Goal: Information Seeking & Learning: Learn about a topic

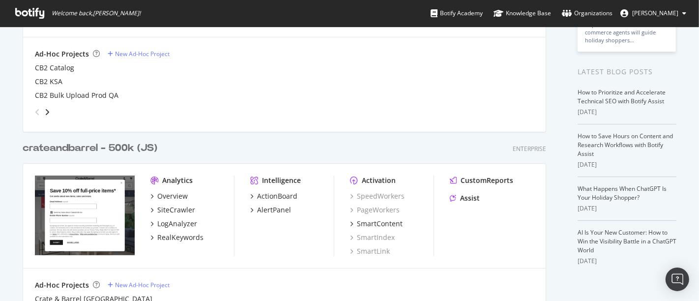
scroll to position [273, 0]
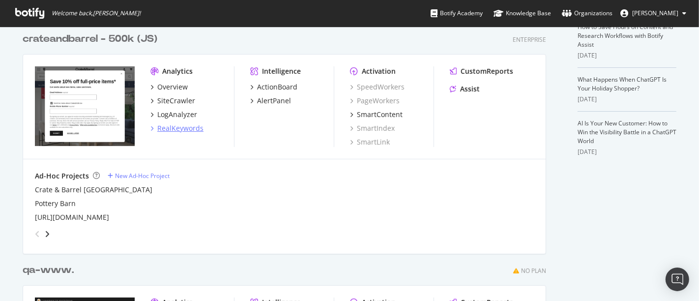
click at [176, 131] on div "RealKeywords" at bounding box center [180, 128] width 46 height 10
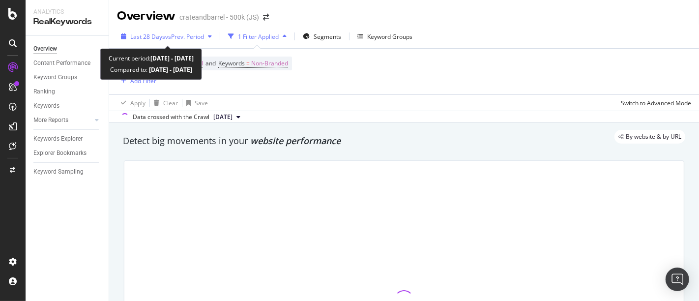
click at [153, 35] on span "Last 28 Days" at bounding box center [147, 36] width 35 height 8
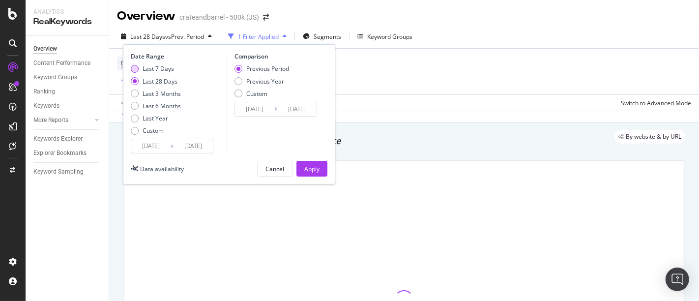
click at [133, 68] on div "Last 7 Days" at bounding box center [135, 69] width 8 height 8
type input "[DATE]"
click at [324, 172] on button "Apply" at bounding box center [311, 169] width 31 height 16
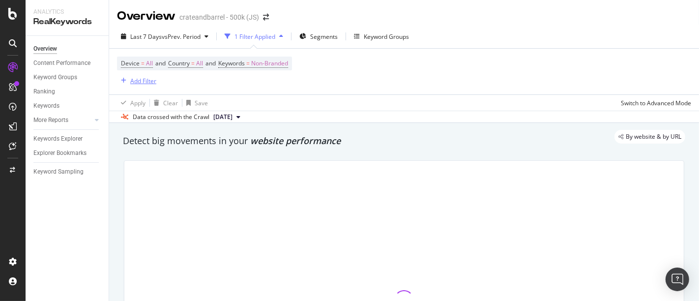
click at [140, 81] on div "Add Filter" at bounding box center [143, 81] width 26 height 8
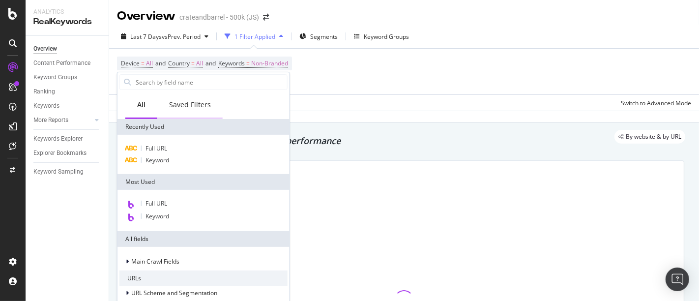
click at [201, 110] on div "Saved Filters" at bounding box center [189, 105] width 65 height 27
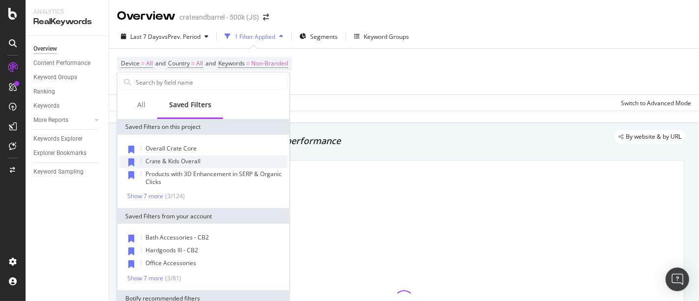
click at [173, 157] on span "Crate & Kids Overall" at bounding box center [173, 161] width 55 height 8
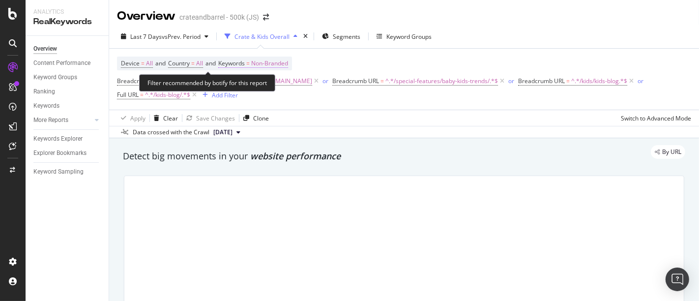
click at [285, 62] on span "Non-Branded" at bounding box center [269, 64] width 37 height 14
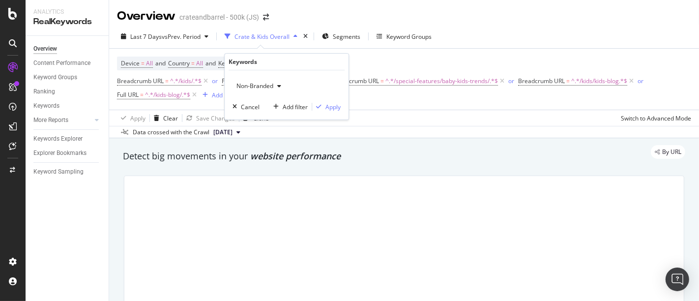
click at [284, 90] on div "Non-Branded" at bounding box center [259, 86] width 53 height 15
click at [254, 162] on span "All" at bounding box center [291, 162] width 100 height 9
click at [327, 106] on div "Apply" at bounding box center [332, 107] width 15 height 8
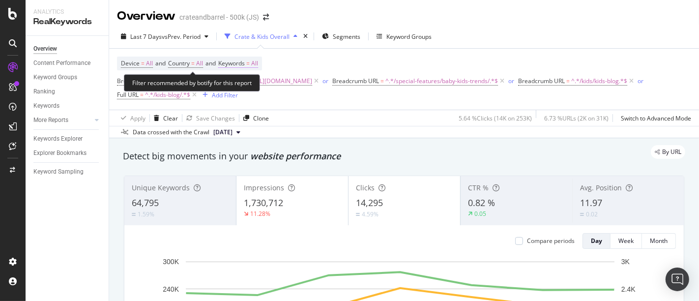
click at [257, 60] on span "Keywords = All" at bounding box center [238, 63] width 40 height 9
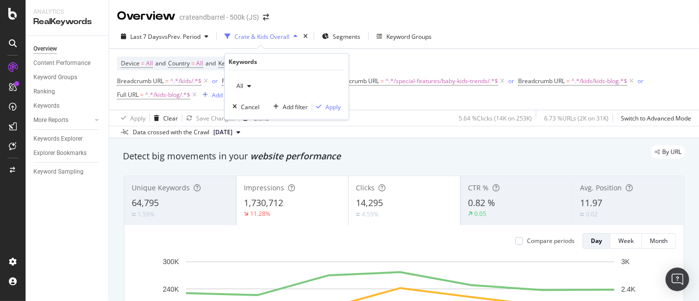
click at [249, 86] on icon "button" at bounding box center [249, 86] width 4 height 6
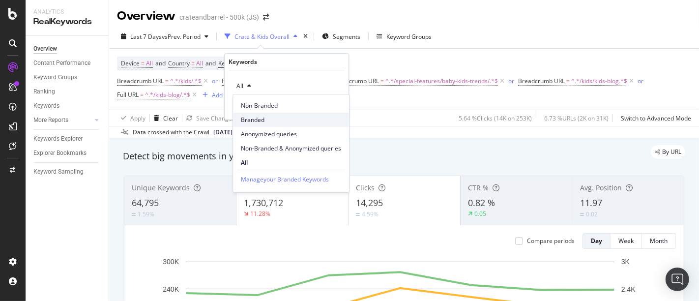
click at [257, 118] on span "Branded" at bounding box center [291, 120] width 100 height 9
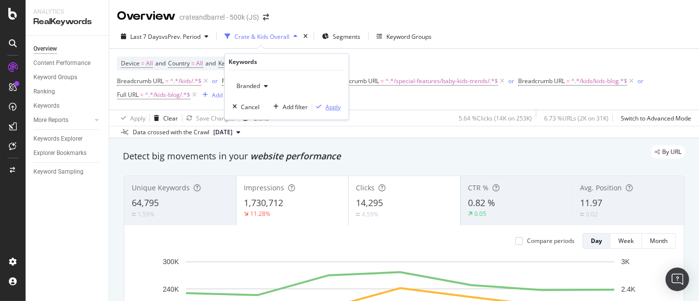
drag, startPoint x: 335, startPoint y: 103, endPoint x: 693, endPoint y: 180, distance: 365.6
click at [337, 104] on div "Apply" at bounding box center [332, 107] width 15 height 8
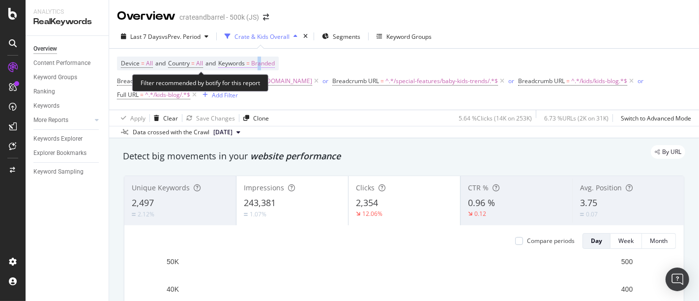
click at [265, 62] on span "Branded" at bounding box center [263, 64] width 24 height 14
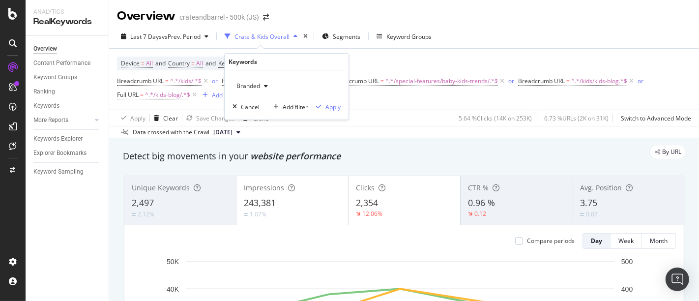
click at [266, 85] on icon "button" at bounding box center [266, 86] width 4 height 6
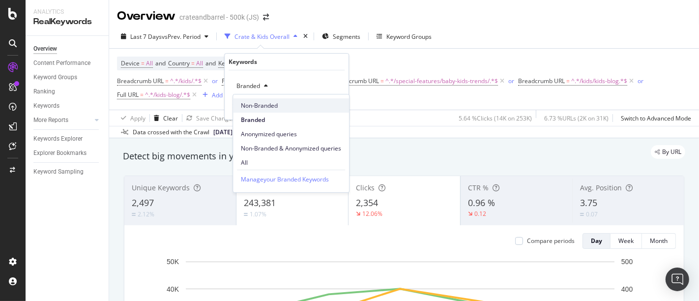
click at [264, 110] on span "Non-Branded" at bounding box center [291, 105] width 100 height 9
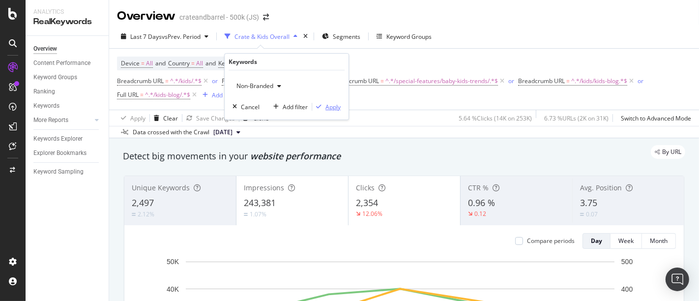
click at [334, 107] on div "Apply" at bounding box center [332, 107] width 15 height 8
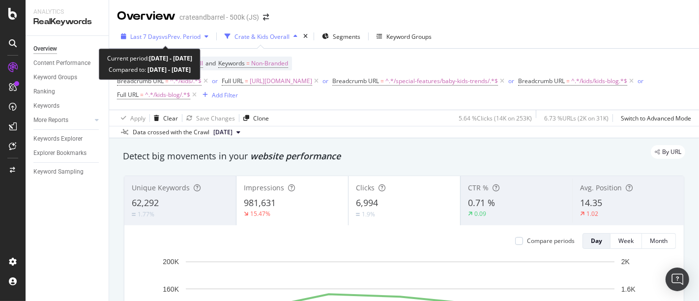
click at [178, 36] on span "vs Prev. Period" at bounding box center [181, 36] width 39 height 8
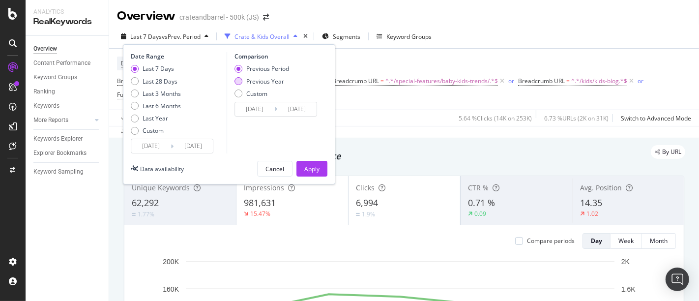
click at [238, 82] on div "Previous Year" at bounding box center [239, 81] width 8 height 8
type input "[DATE]"
click at [316, 170] on div "Apply" at bounding box center [311, 169] width 15 height 8
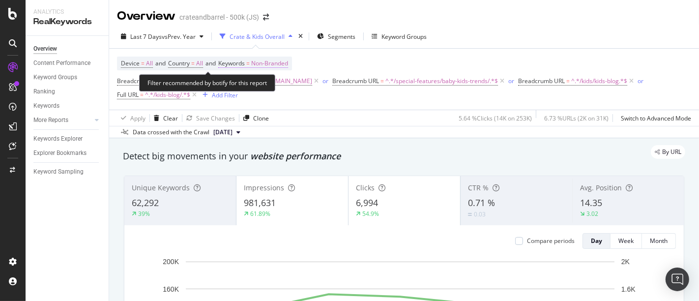
click at [278, 62] on span "Non-Branded" at bounding box center [269, 64] width 37 height 14
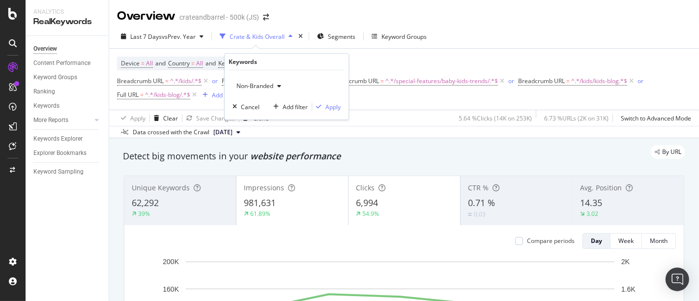
click at [269, 84] on span "Non-Branded" at bounding box center [253, 86] width 41 height 8
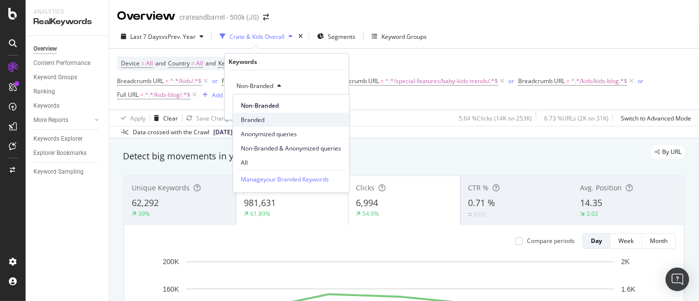
click at [263, 118] on span "Branded" at bounding box center [291, 120] width 100 height 9
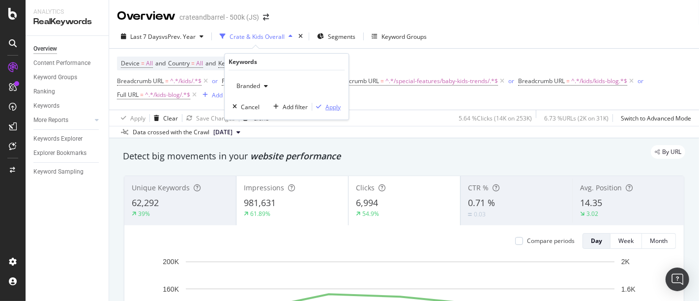
click at [335, 107] on div "Apply" at bounding box center [332, 107] width 15 height 8
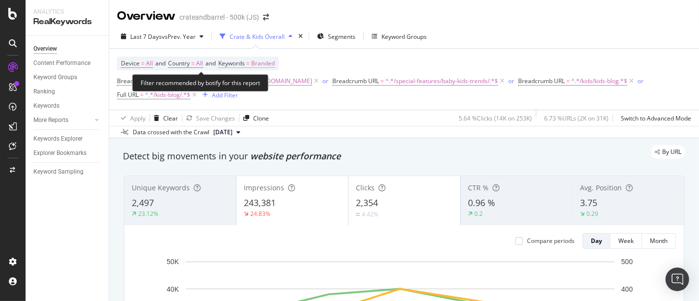
click at [269, 61] on span "Branded" at bounding box center [263, 64] width 24 height 14
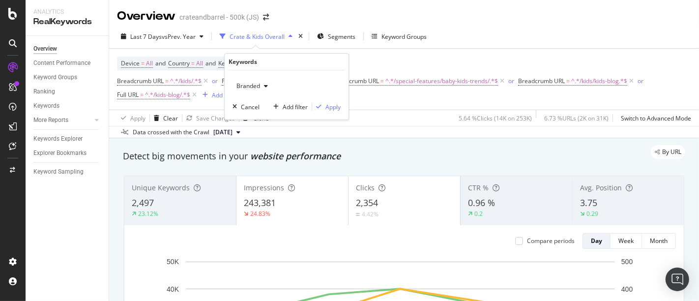
click at [260, 86] on div "button" at bounding box center [266, 86] width 12 height 6
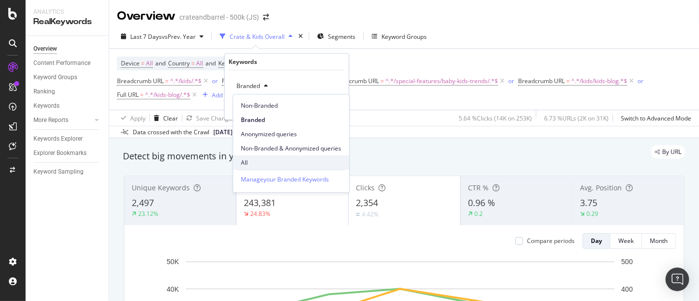
click at [263, 165] on span "All" at bounding box center [291, 162] width 100 height 9
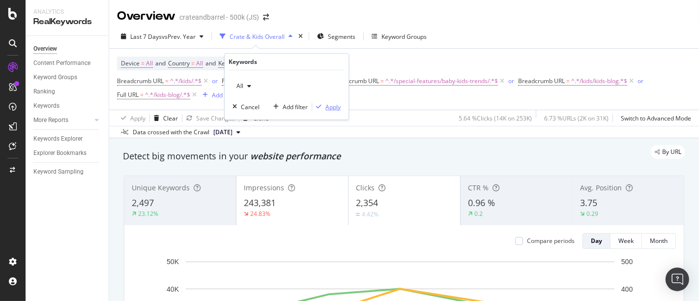
drag, startPoint x: 337, startPoint y: 105, endPoint x: 513, endPoint y: 171, distance: 188.6
click at [336, 105] on div "Apply" at bounding box center [332, 107] width 15 height 8
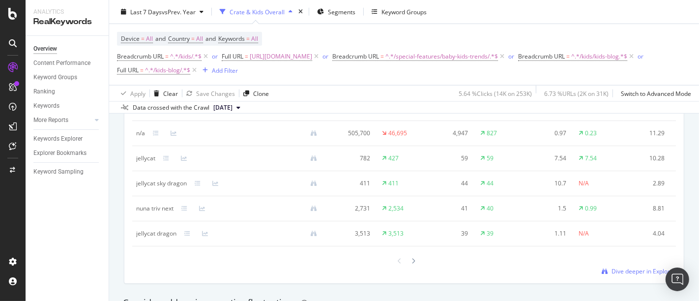
scroll to position [983, 0]
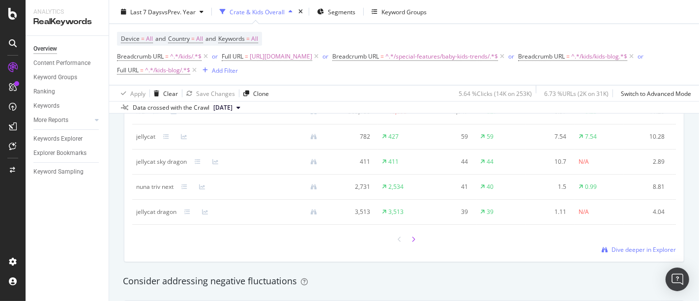
click at [411, 246] on div at bounding box center [413, 239] width 9 height 13
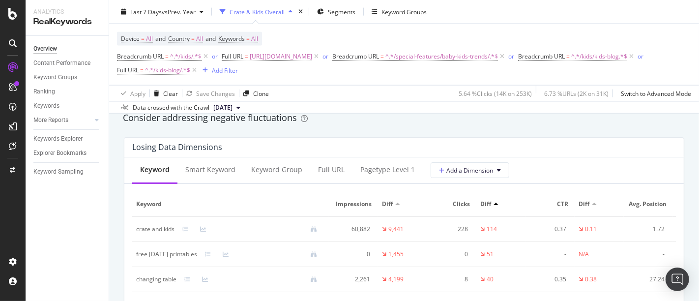
scroll to position [1202, 0]
